Goal: Check status: Check status

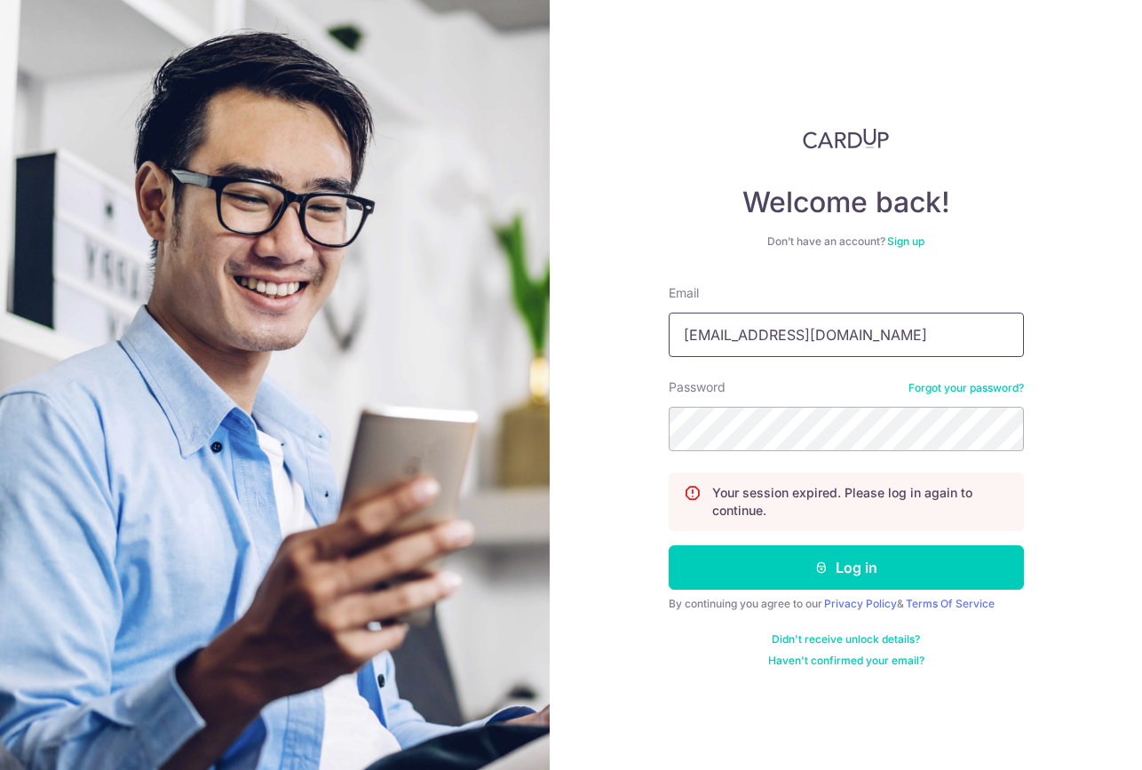
drag, startPoint x: 849, startPoint y: 337, endPoint x: 575, endPoint y: 311, distance: 274.7
click at [577, 314] on div "Welcome back! Don’t have an account? Sign up Email [EMAIL_ADDRESS][DOMAIN_NAME]…" at bounding box center [846, 385] width 592 height 770
type input "[EMAIL_ADDRESS][DOMAIN_NAME]"
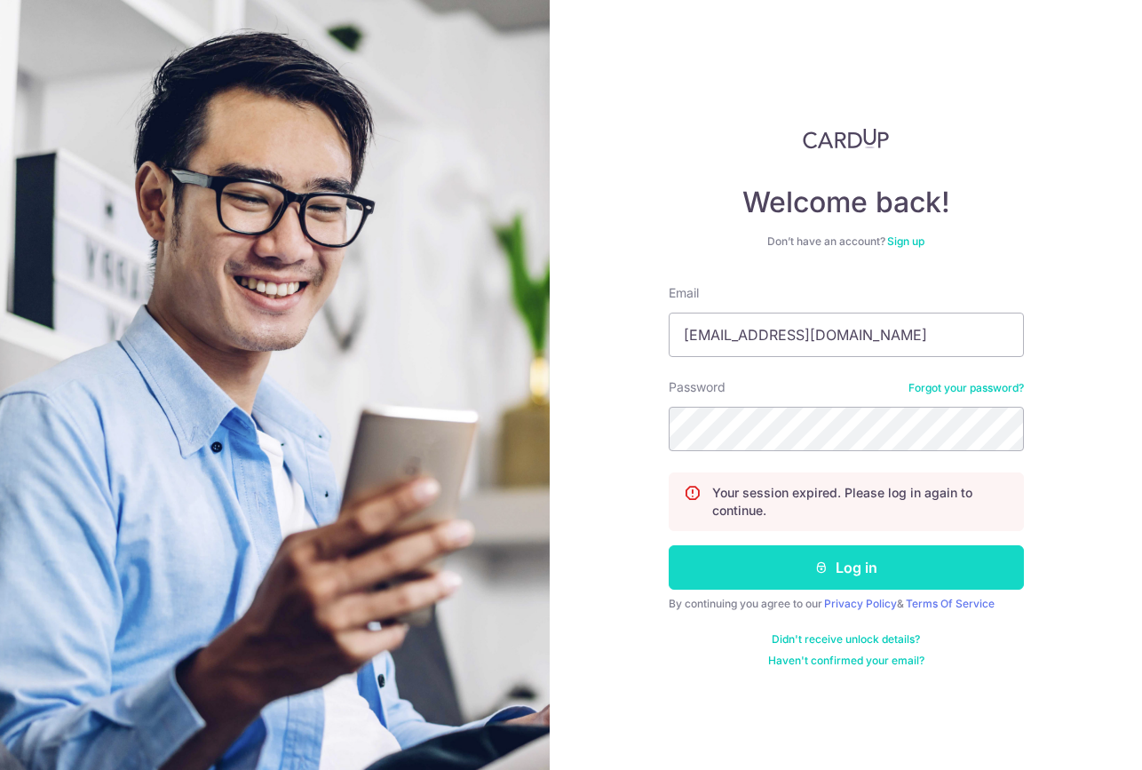
click at [838, 572] on button "Log in" at bounding box center [846, 567] width 355 height 44
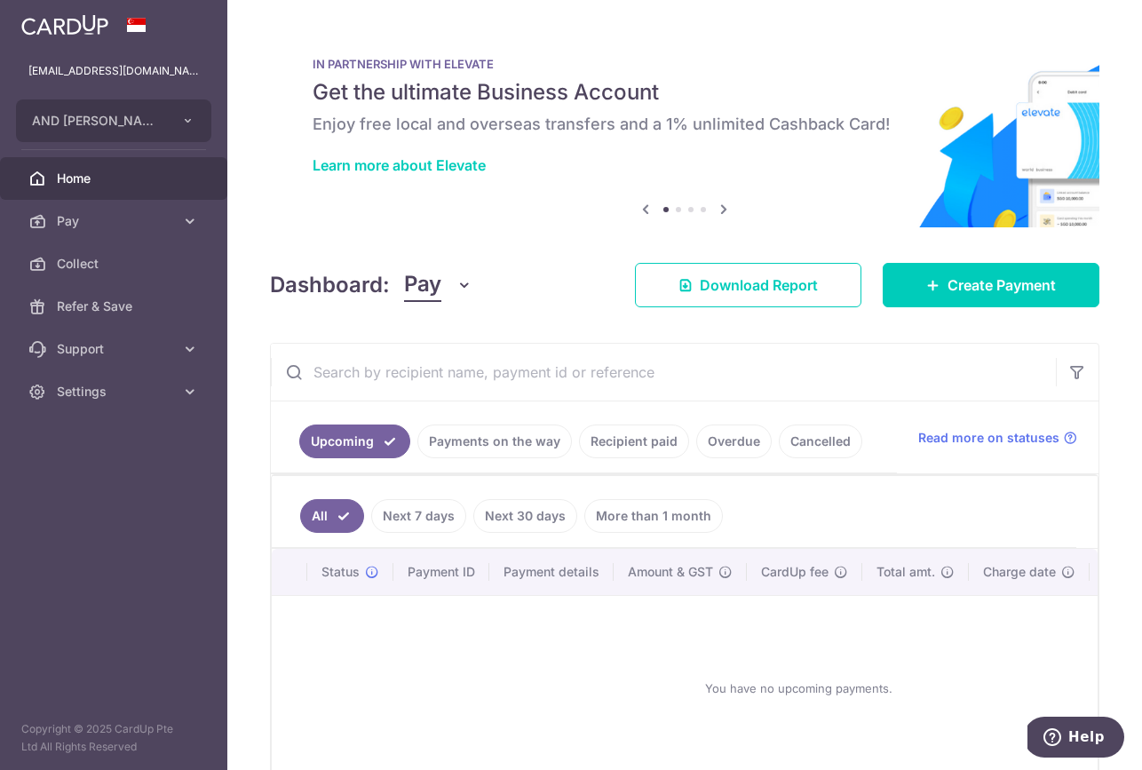
click at [644, 440] on link "Recipient paid" at bounding box center [634, 441] width 110 height 34
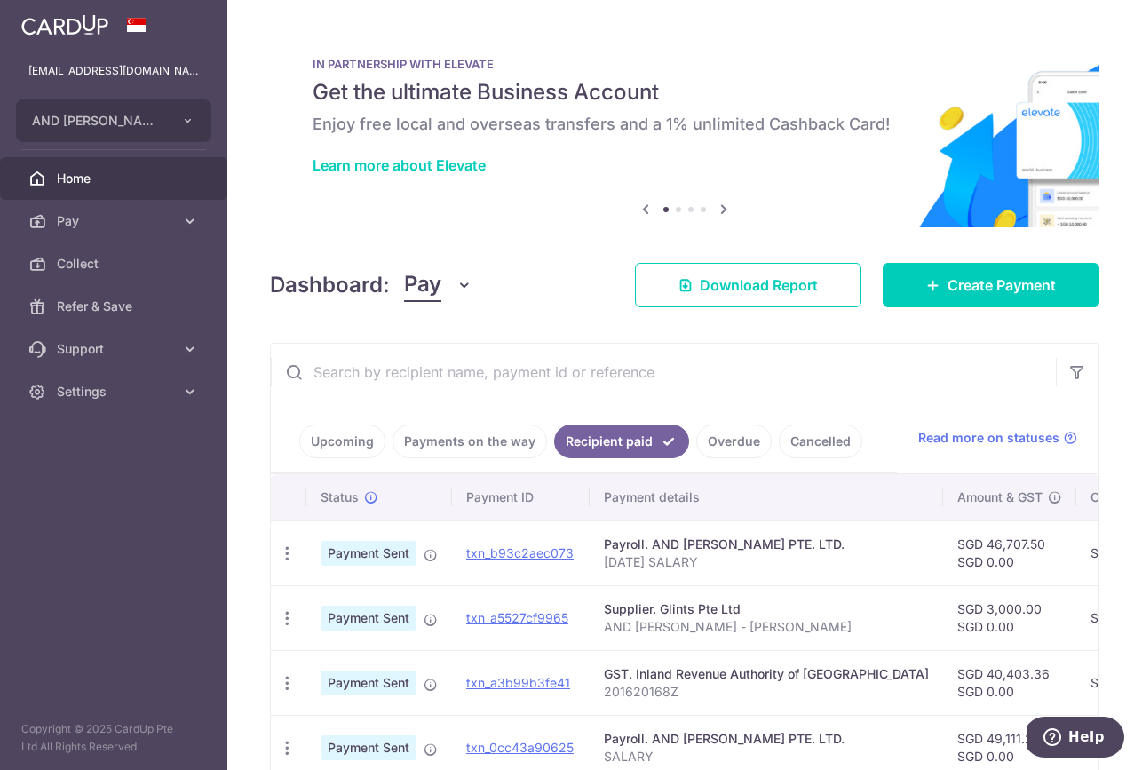
click at [835, 443] on link "Cancelled" at bounding box center [820, 441] width 83 height 34
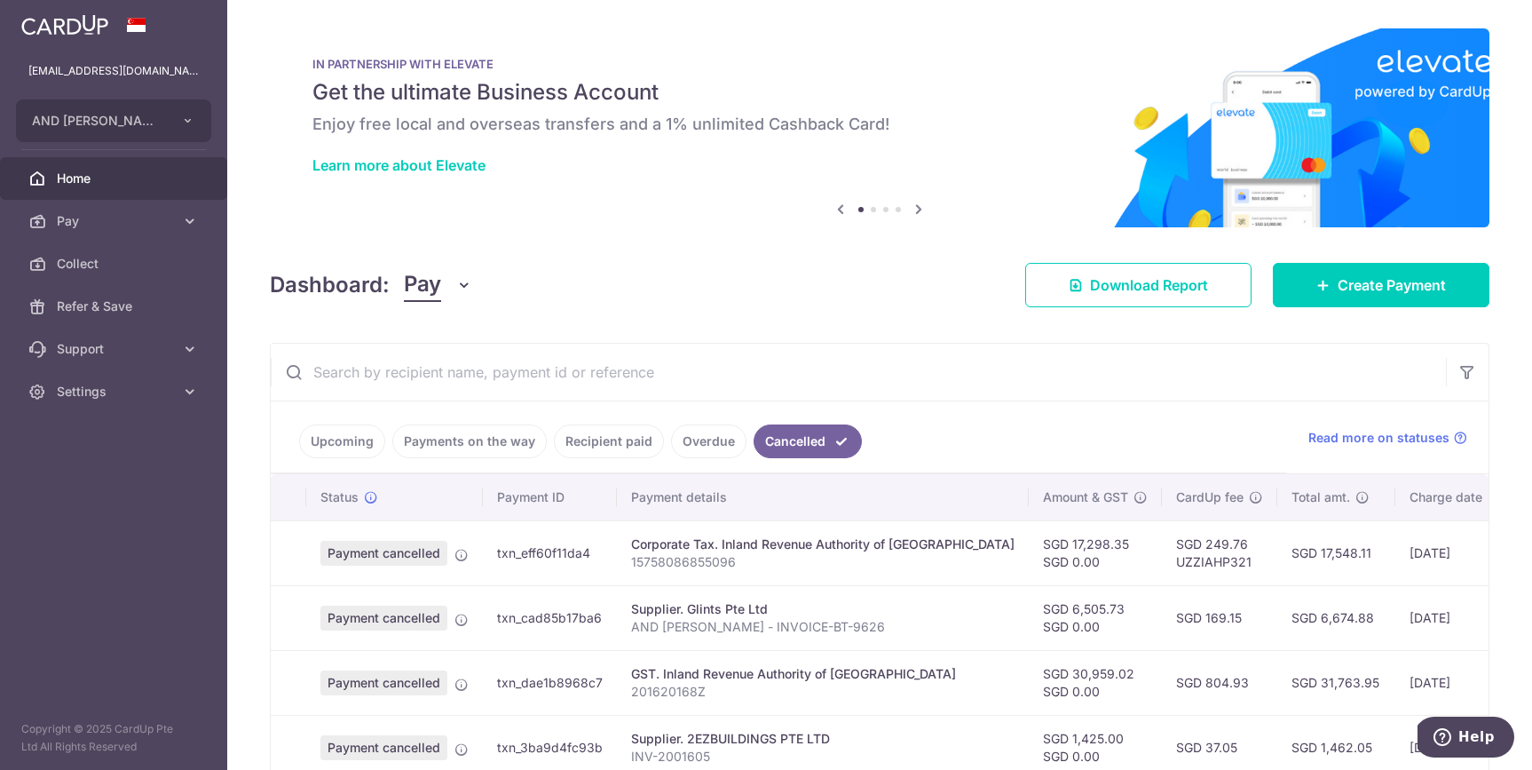
click at [459, 437] on link "Payments on the way" at bounding box center [469, 441] width 154 height 34
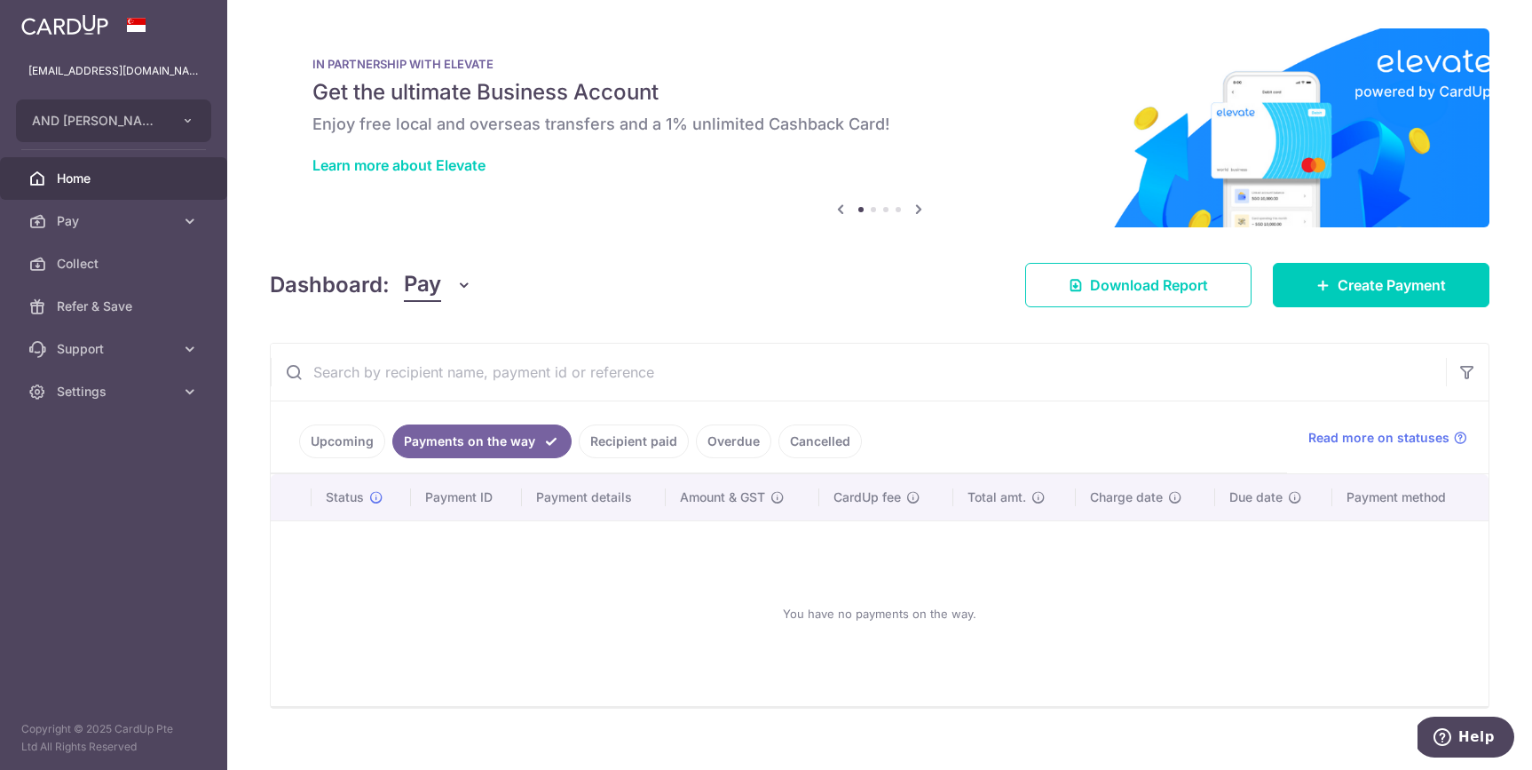
click at [618, 439] on link "Recipient paid" at bounding box center [634, 441] width 110 height 34
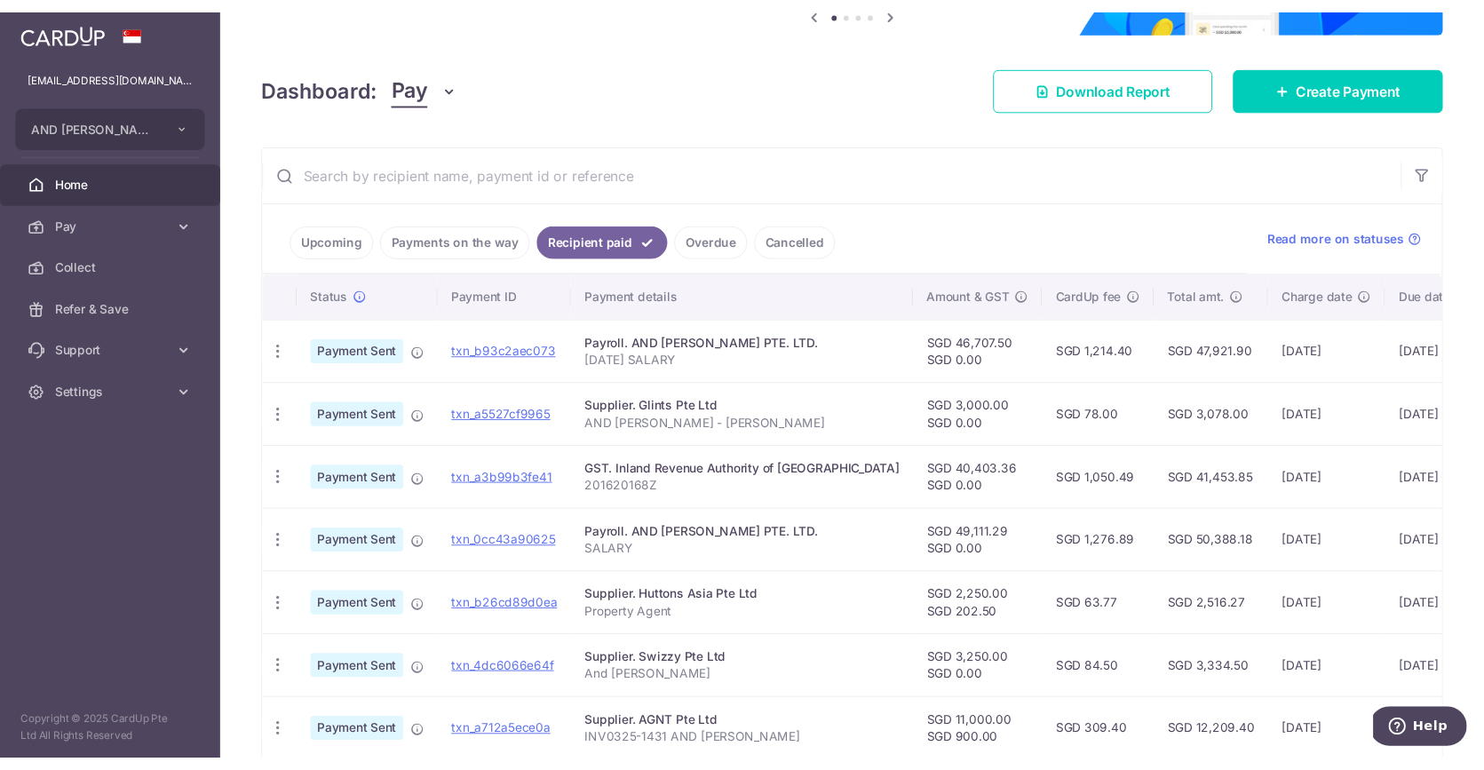
scroll to position [221, 0]
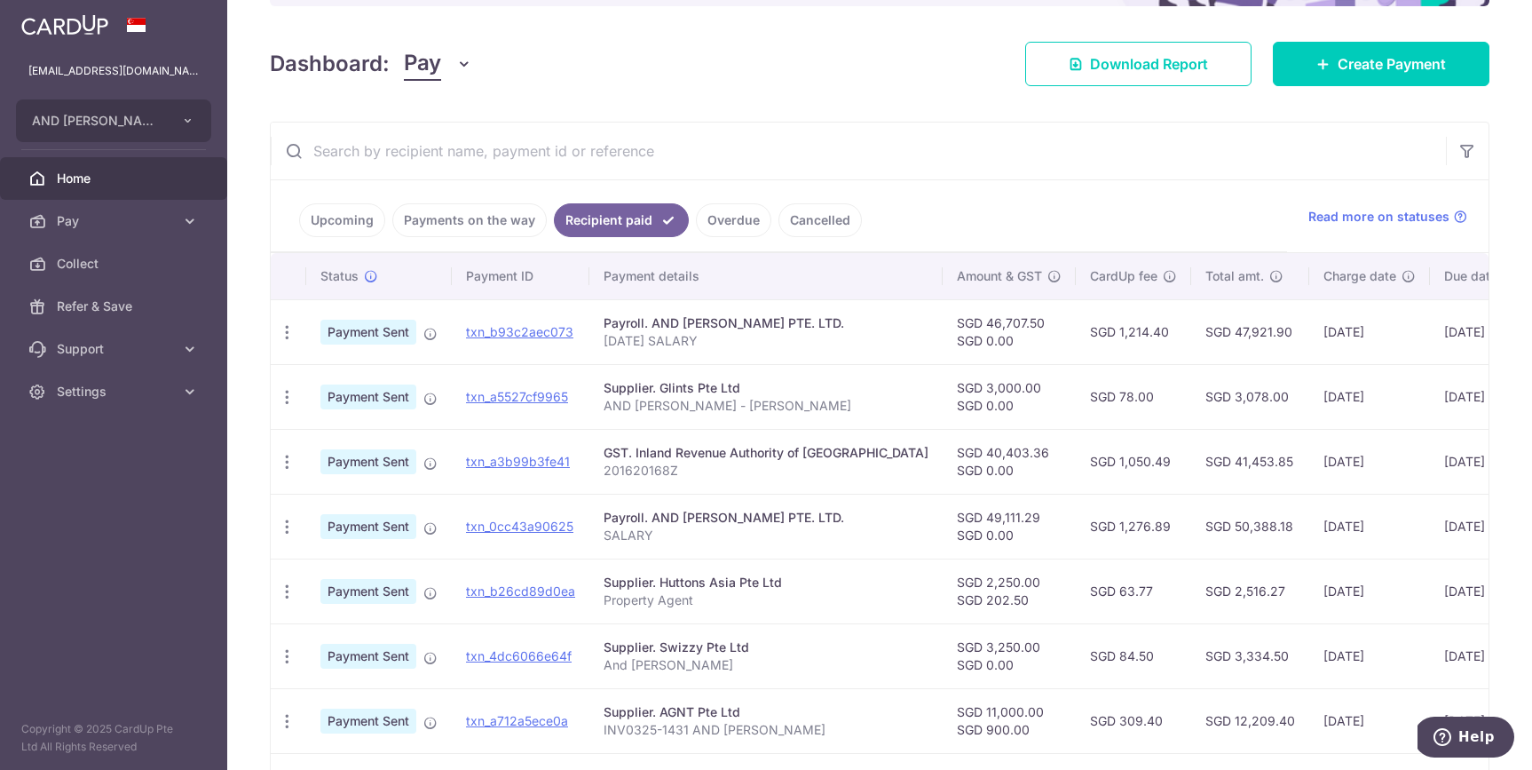
drag, startPoint x: 939, startPoint y: 455, endPoint x: 1120, endPoint y: 463, distance: 180.4
click at [1119, 464] on tr "PDF Receipt Payment Sent txn_a3b99b3fe41 GST. Inland Revenue Authority of [GEOG…" at bounding box center [969, 461] width 1396 height 65
click at [1123, 463] on td "SGD 1,050.49" at bounding box center [1133, 461] width 115 height 65
drag, startPoint x: 985, startPoint y: 454, endPoint x: 877, endPoint y: 454, distance: 107.4
click at [943, 454] on td "SGD 40,403.36 SGD 0.00" at bounding box center [1009, 461] width 133 height 65
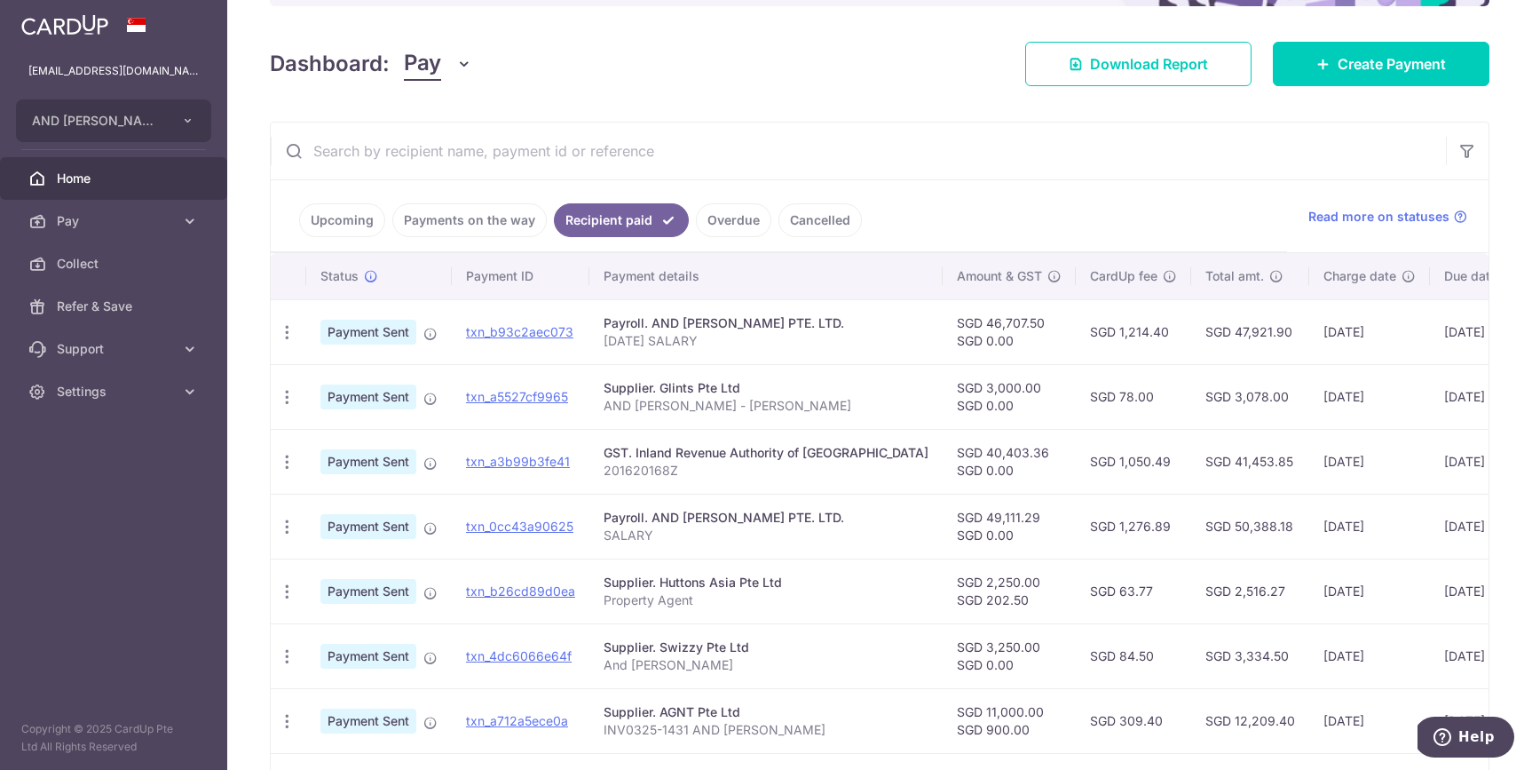
click at [683, 454] on div "GST. Inland Revenue Authority of Singapore" at bounding box center [766, 453] width 325 height 18
click at [523, 461] on link "txn_a3b99b3fe41" at bounding box center [518, 461] width 104 height 15
drag, startPoint x: 1444, startPoint y: 458, endPoint x: 1362, endPoint y: 459, distance: 81.7
click at [1141, 459] on tr "PDF Receipt Payment Sent txn_a3b99b3fe41 GST. Inland Revenue Authority of Singa…" at bounding box center [969, 461] width 1396 height 65
click at [1141, 458] on td "05/08/2025" at bounding box center [1370, 461] width 121 height 65
